Goal: Navigation & Orientation: Find specific page/section

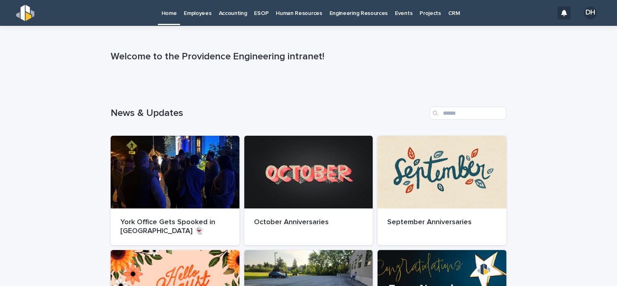
click at [203, 18] on link "Employees" at bounding box center [197, 12] width 35 height 25
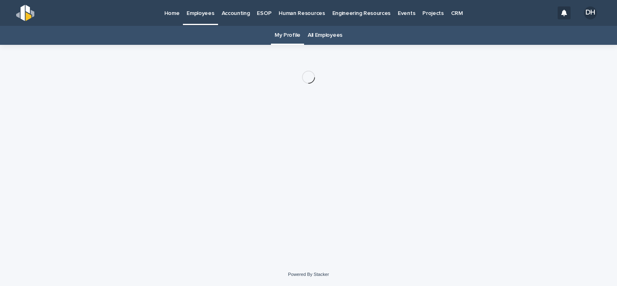
click at [318, 31] on link "All Employees" at bounding box center [325, 35] width 35 height 19
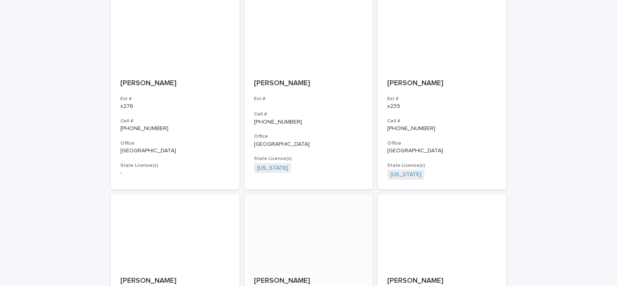
scroll to position [1475, 0]
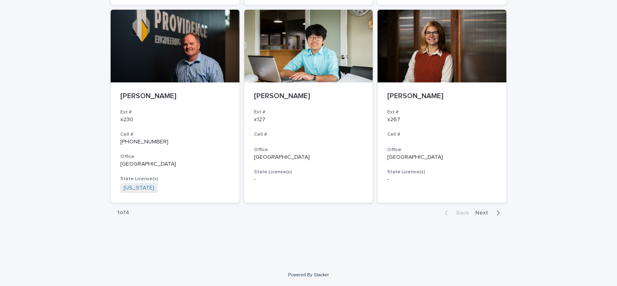
click at [493, 213] on div "button" at bounding box center [496, 212] width 7 height 7
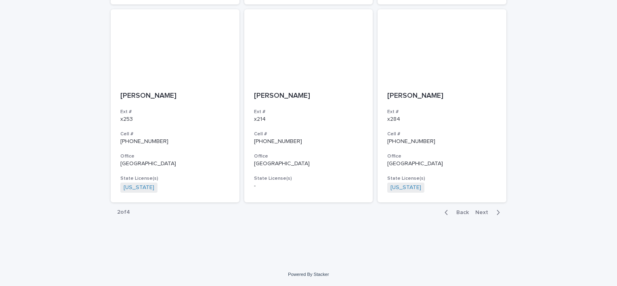
scroll to position [1465, 0]
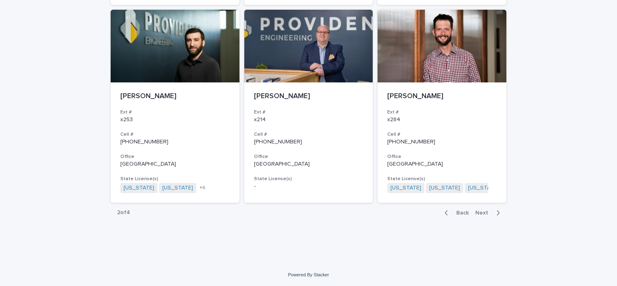
click at [497, 213] on icon "button" at bounding box center [499, 212] width 4 height 7
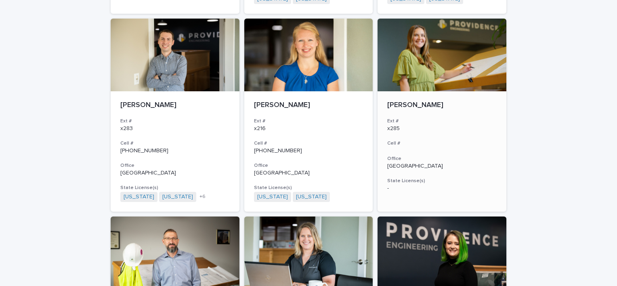
scroll to position [1263, 0]
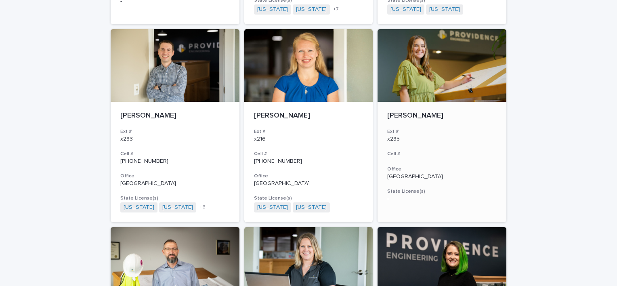
click at [438, 78] on div at bounding box center [442, 65] width 129 height 73
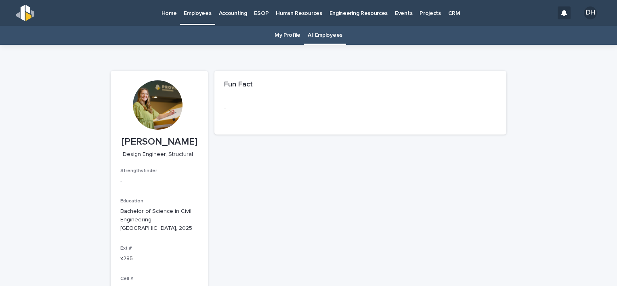
click at [289, 35] on link "My Profile" at bounding box center [288, 35] width 26 height 19
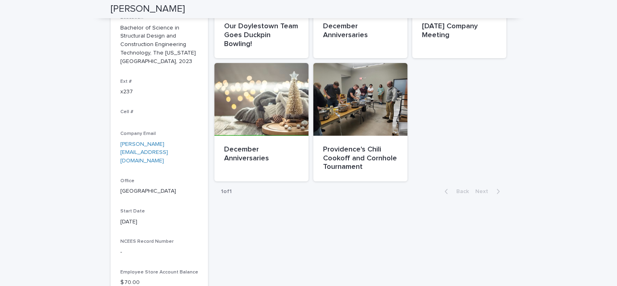
scroll to position [48, 0]
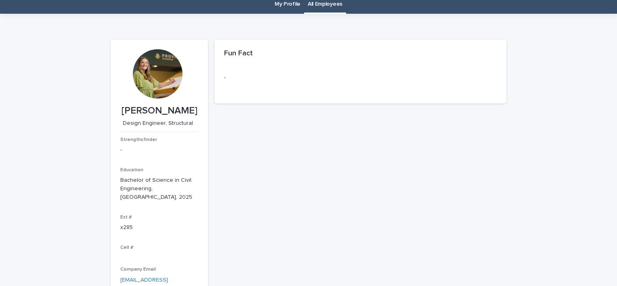
scroll to position [26, 0]
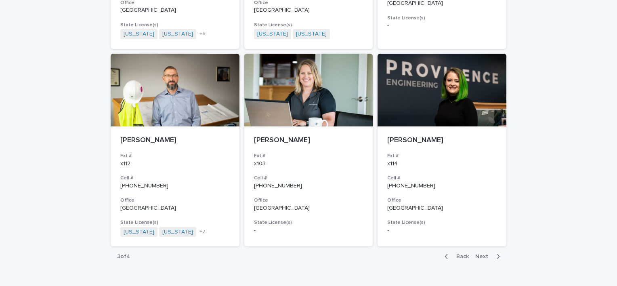
scroll to position [1434, 0]
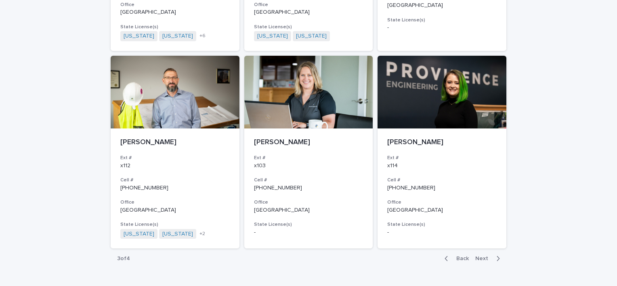
click at [486, 256] on span "Next" at bounding box center [485, 259] width 18 height 6
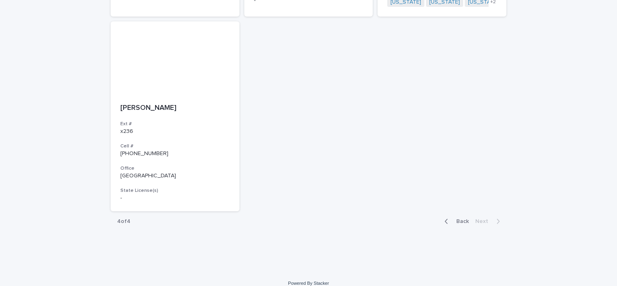
scroll to position [479, 0]
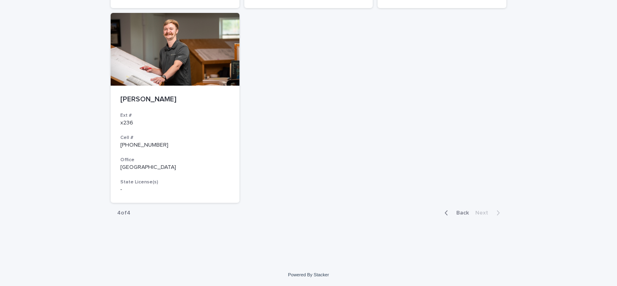
click at [445, 212] on icon "button" at bounding box center [447, 212] width 4 height 7
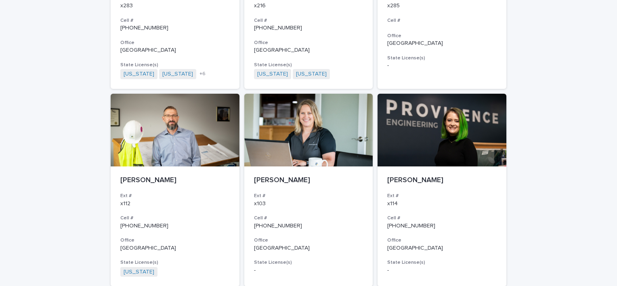
scroll to position [1475, 0]
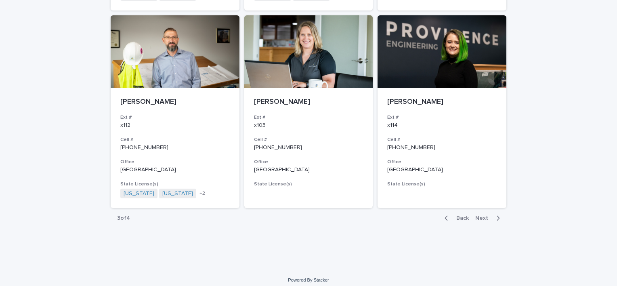
click at [457, 215] on span "Back" at bounding box center [460, 218] width 17 height 6
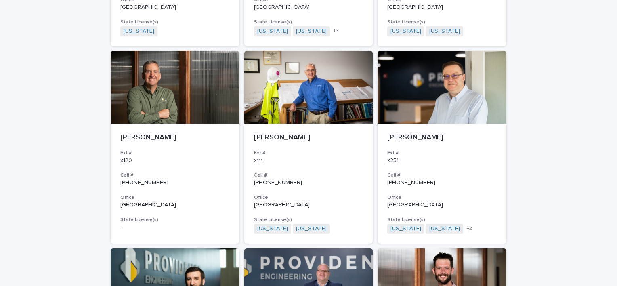
scroll to position [1465, 0]
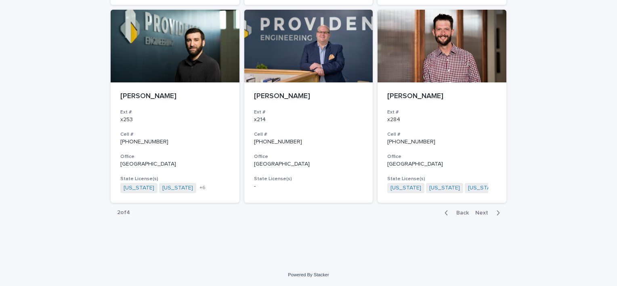
click at [456, 213] on span "Back" at bounding box center [460, 213] width 17 height 6
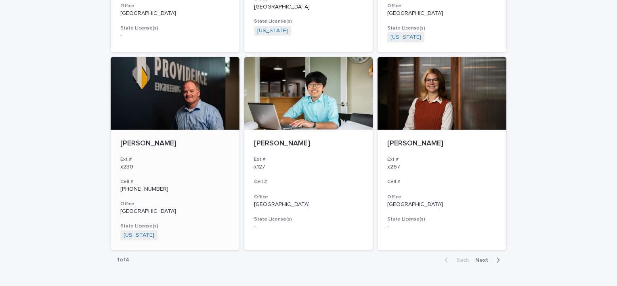
scroll to position [1425, 0]
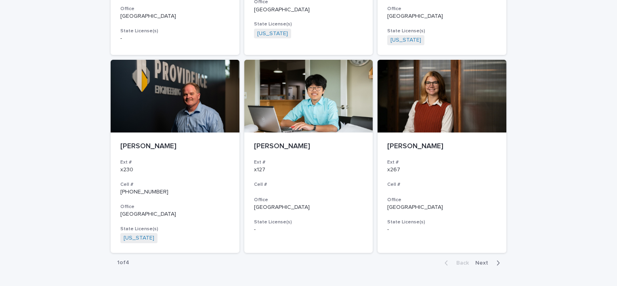
click at [480, 262] on span "Next" at bounding box center [485, 263] width 18 height 6
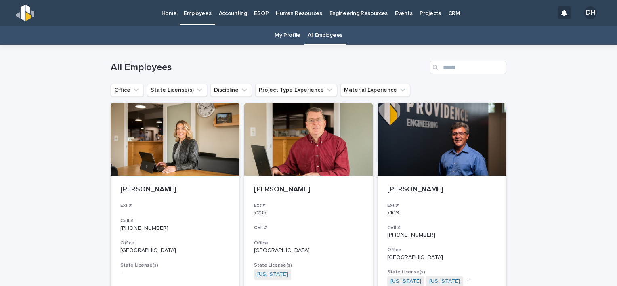
click at [160, 13] on div "Home" at bounding box center [169, 8] width 23 height 17
